Goal: Check status: Check status

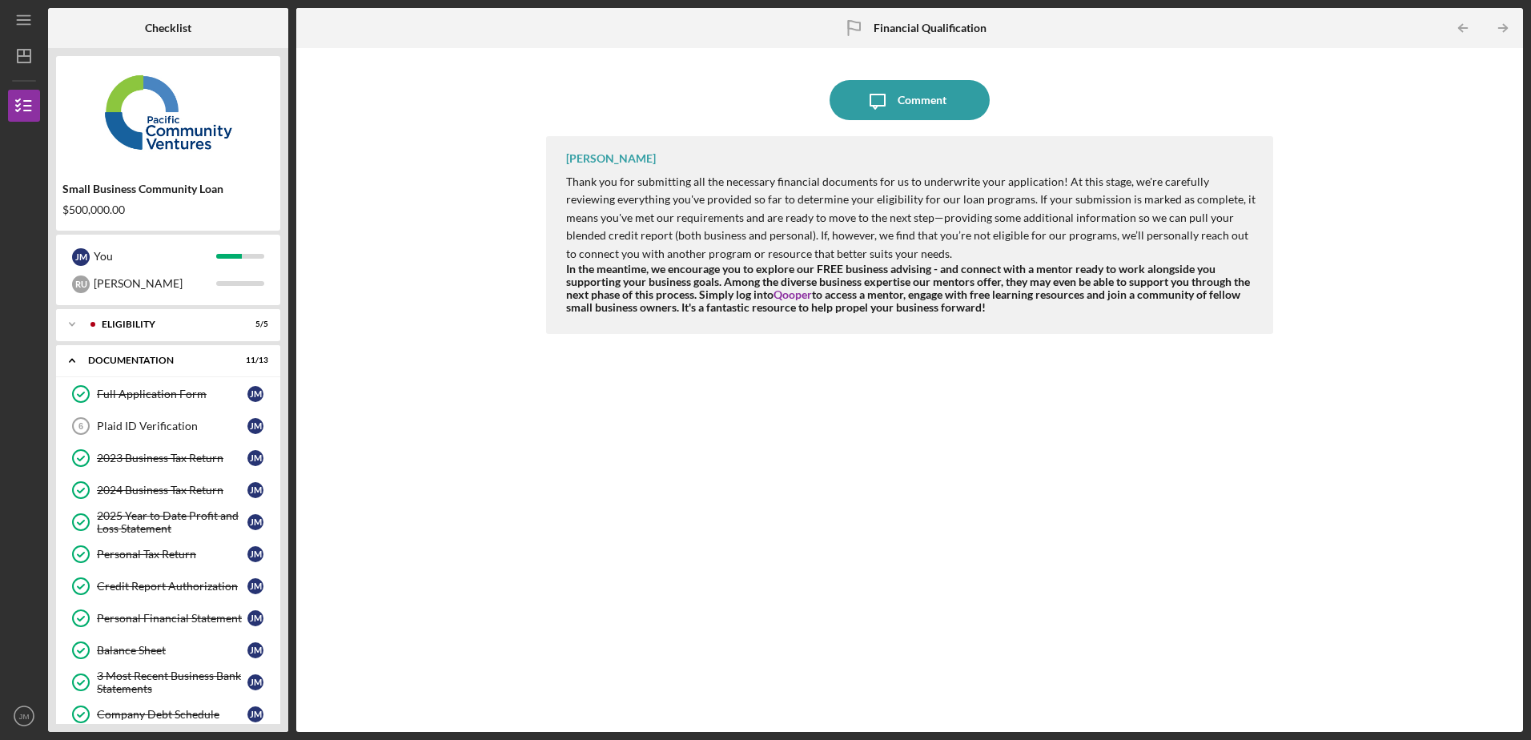
scroll to position [231, 0]
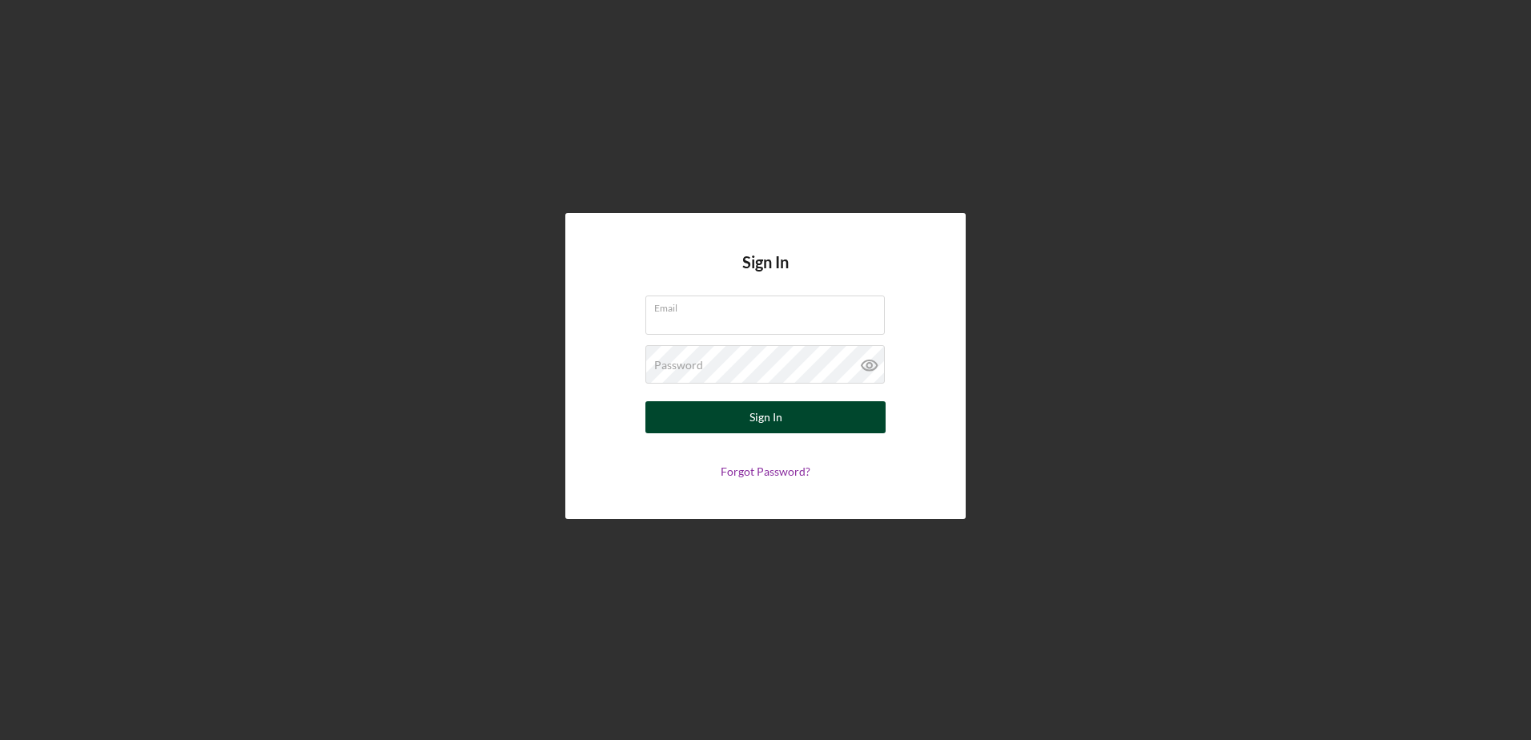
type input "[EMAIL_ADDRESS][DOMAIN_NAME]"
click at [694, 420] on button "Sign In" at bounding box center [765, 417] width 240 height 32
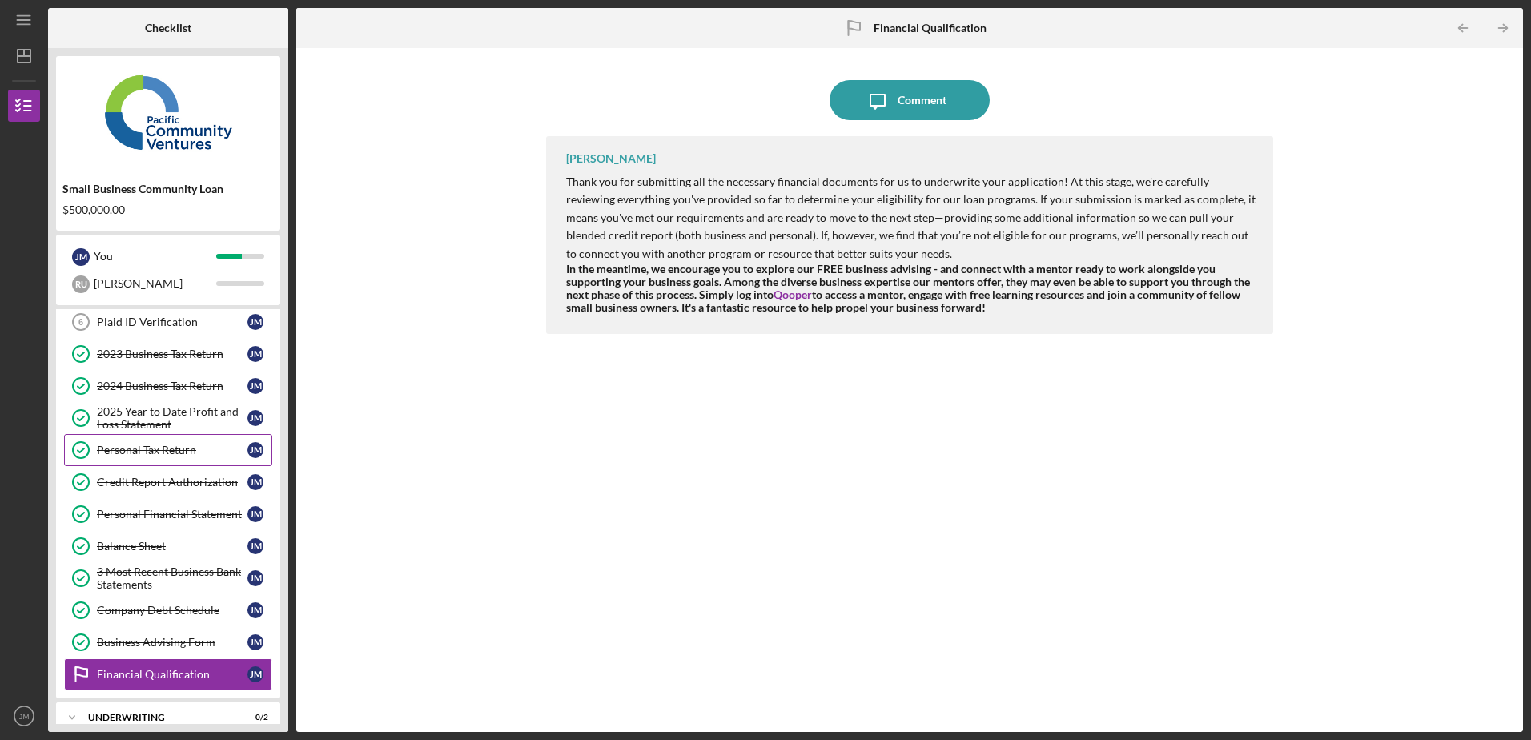
scroll to position [159, 0]
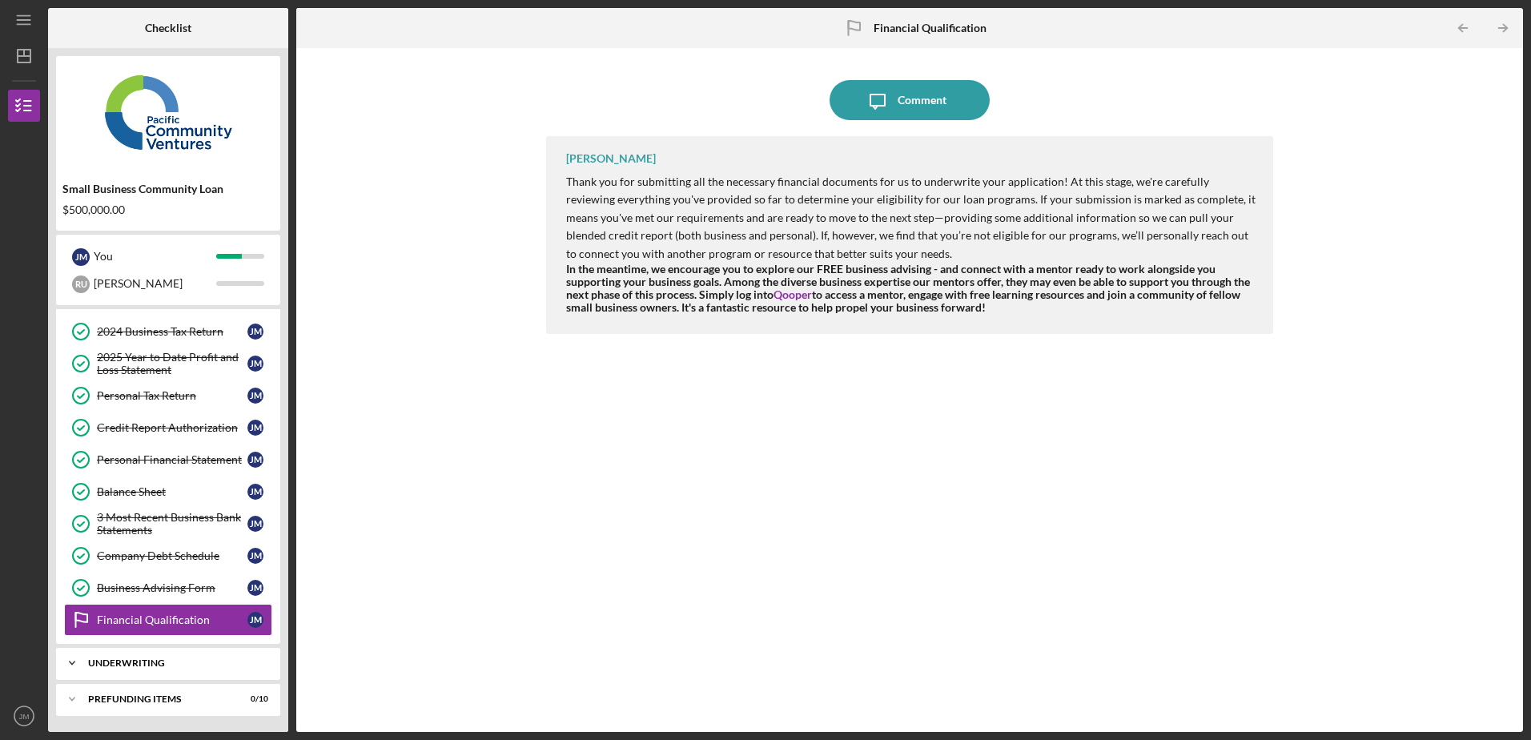
click at [170, 658] on div "Underwriting" at bounding box center [174, 663] width 172 height 10
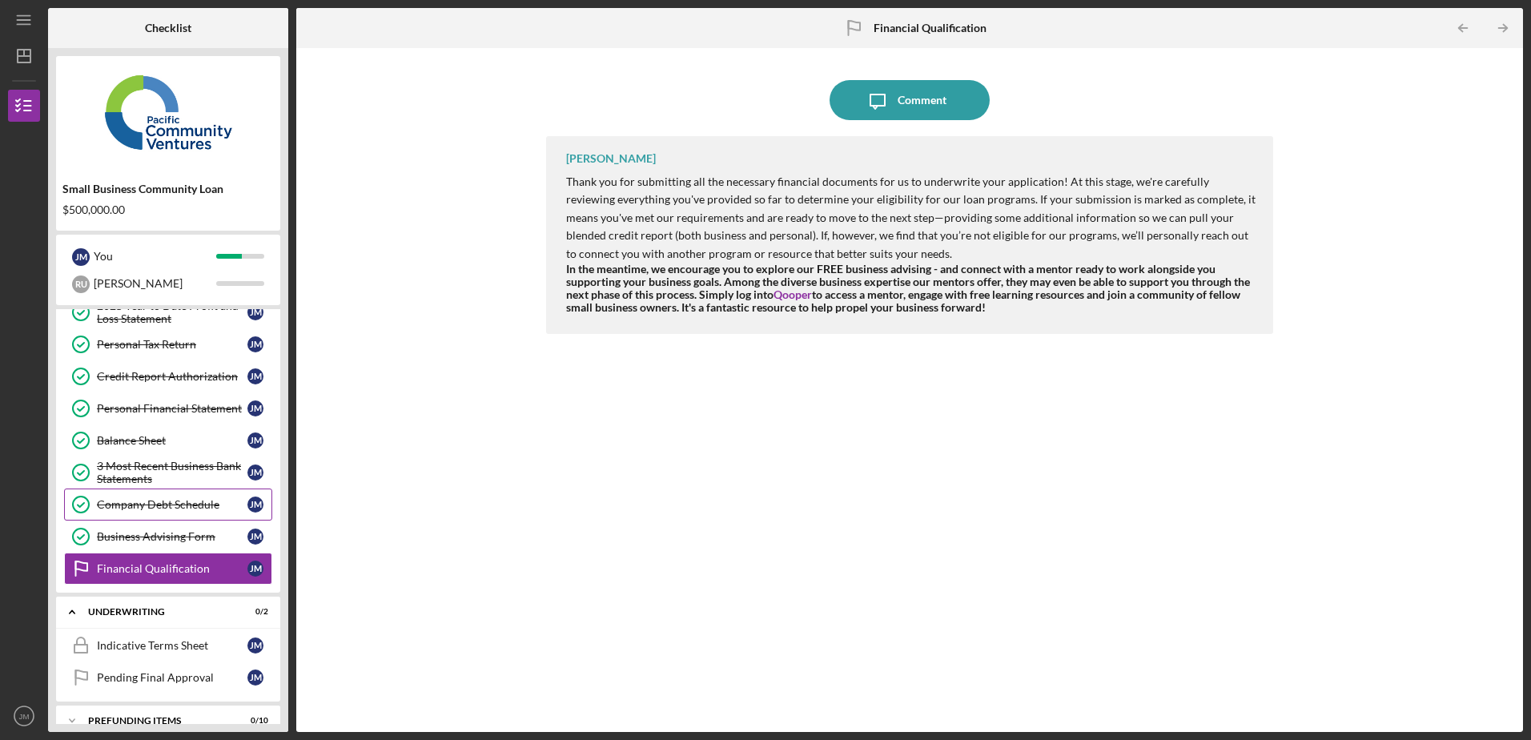
scroll to position [231, 0]
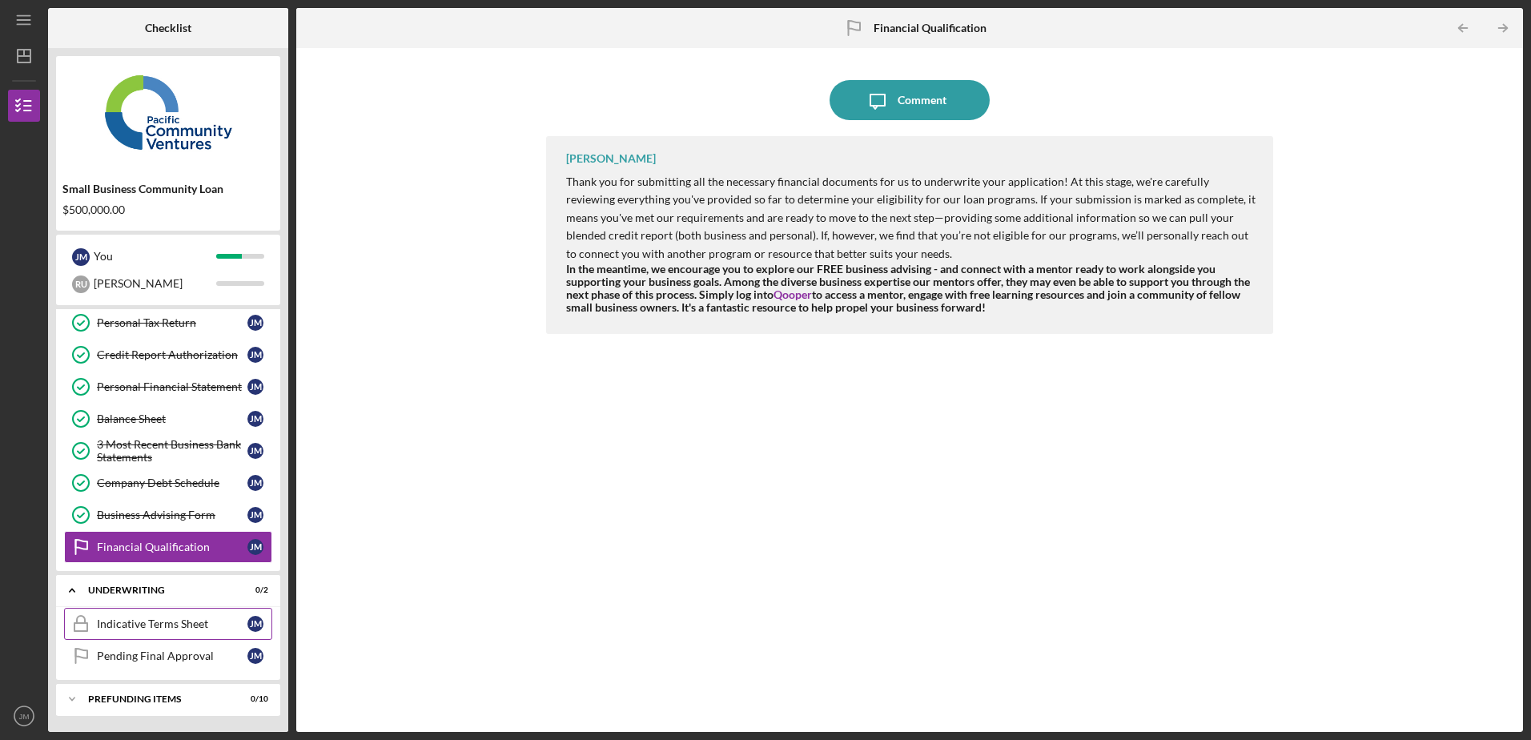
click at [171, 625] on div "Indicative Terms Sheet" at bounding box center [172, 623] width 151 height 13
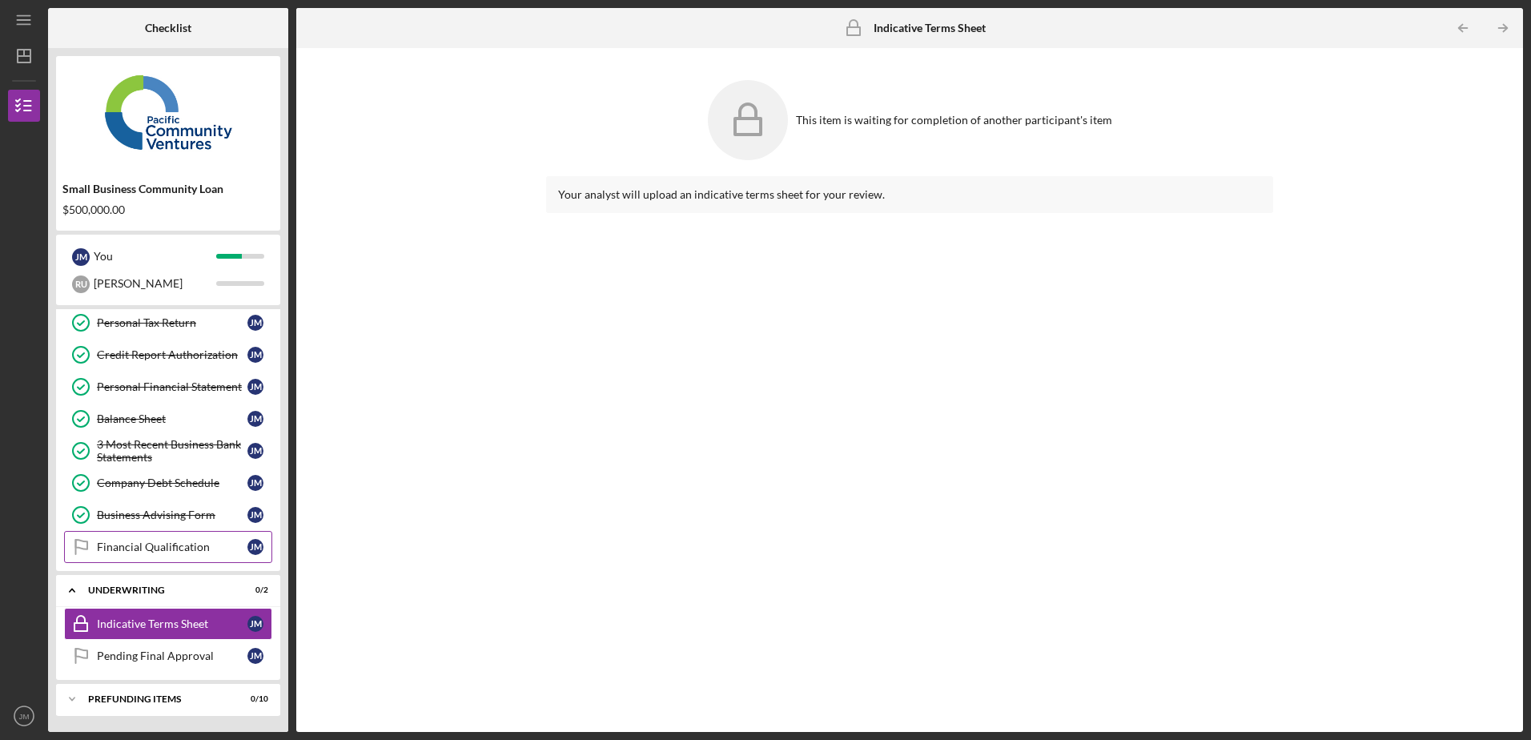
click at [177, 548] on div "Financial Qualification" at bounding box center [172, 546] width 151 height 13
